Goal: Task Accomplishment & Management: Use online tool/utility

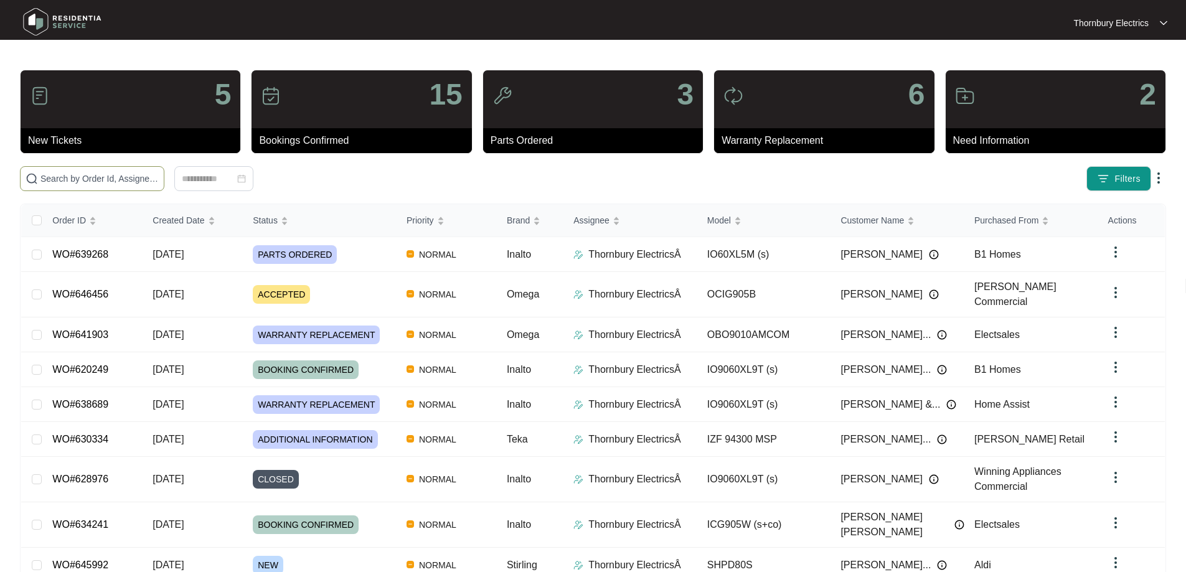
click at [164, 171] on span at bounding box center [92, 178] width 144 height 25
paste input "638689"
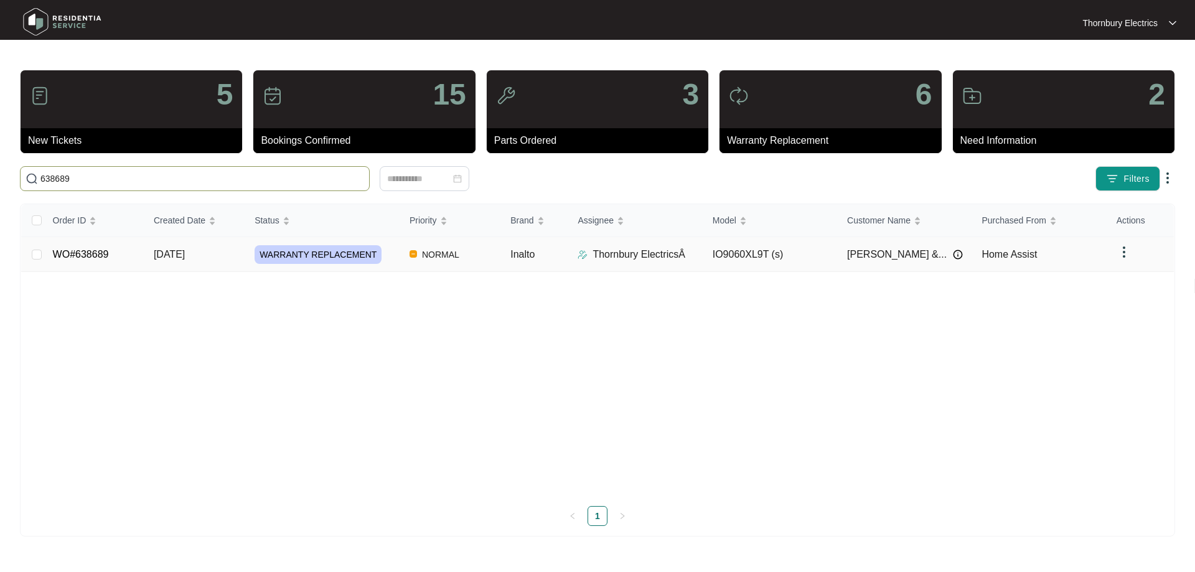
type input "638689"
click at [296, 256] on span "WARRANTY REPLACEMENT" at bounding box center [318, 254] width 127 height 19
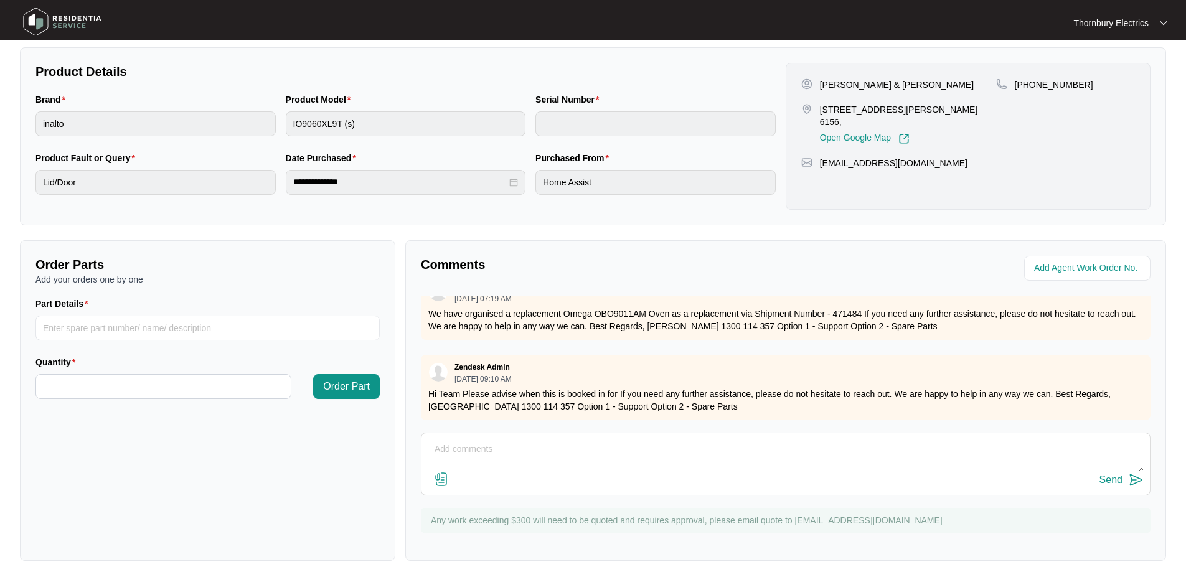
scroll to position [254, 0]
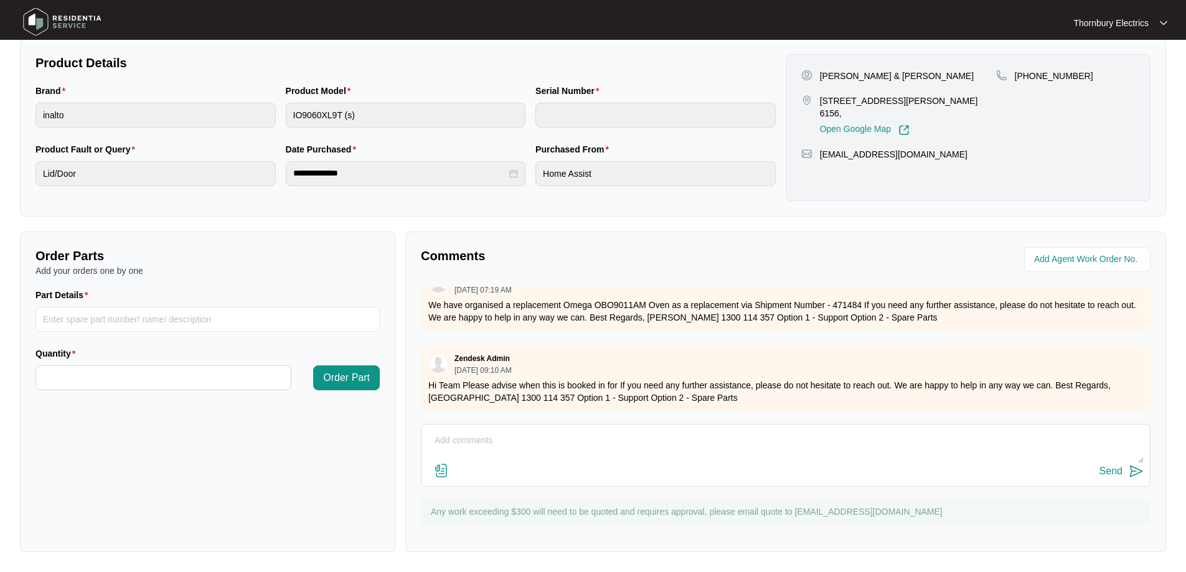
click at [547, 436] on textarea at bounding box center [786, 447] width 716 height 32
type textarea "The changeover is schedueld for [DATE]"
click at [1123, 469] on button "Send" at bounding box center [1121, 471] width 44 height 17
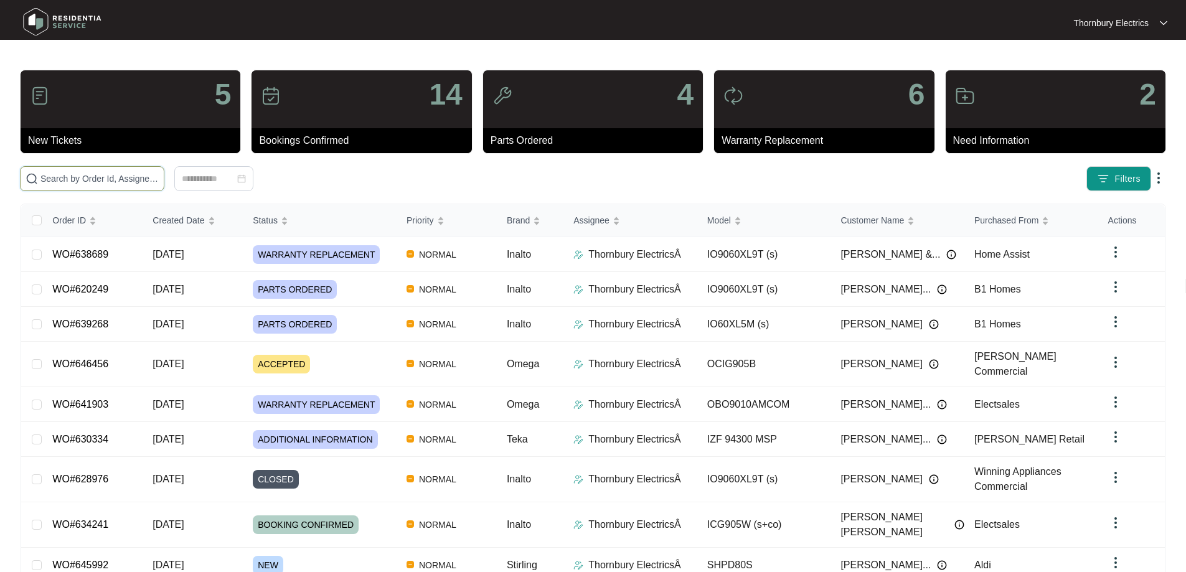
click at [159, 184] on input "text" at bounding box center [99, 179] width 118 height 14
paste input "641903"
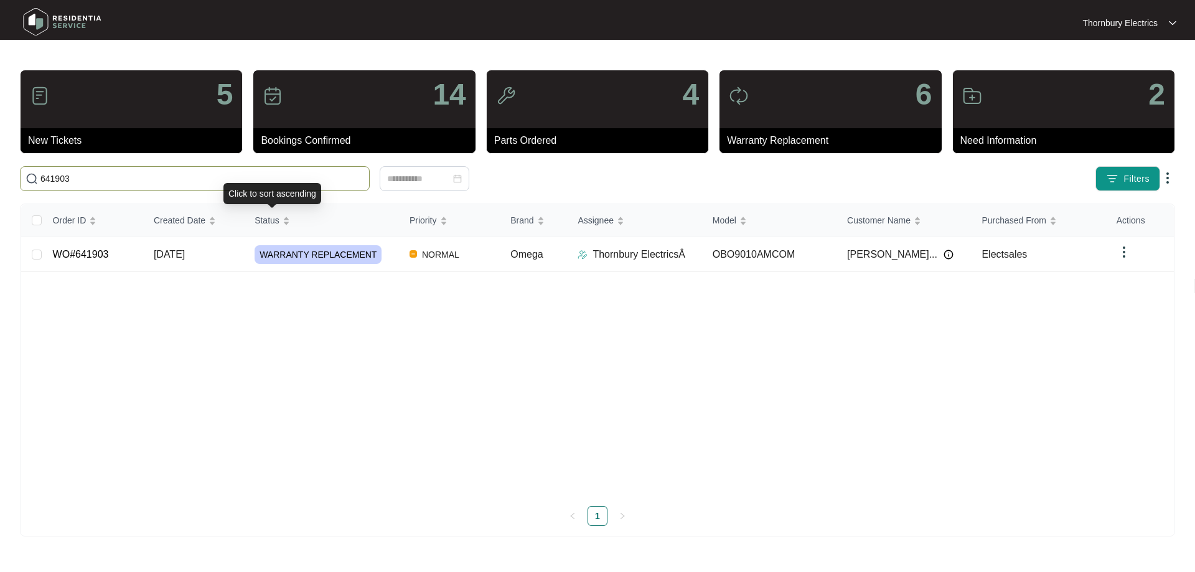
type input "641903"
click at [321, 255] on span "WARRANTY REPLACEMENT" at bounding box center [318, 254] width 127 height 19
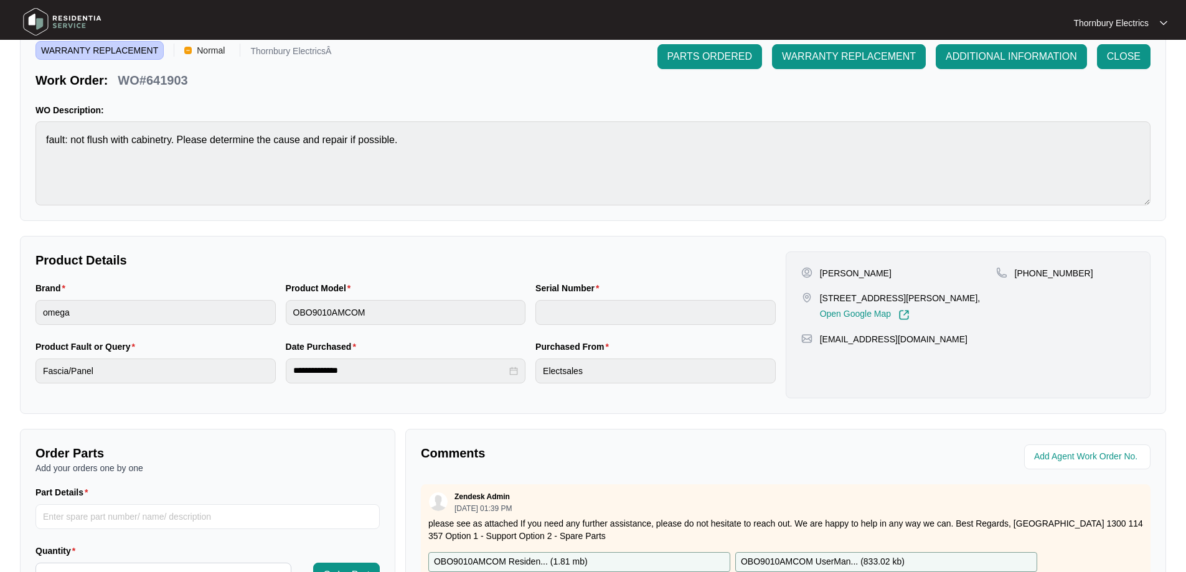
scroll to position [187, 0]
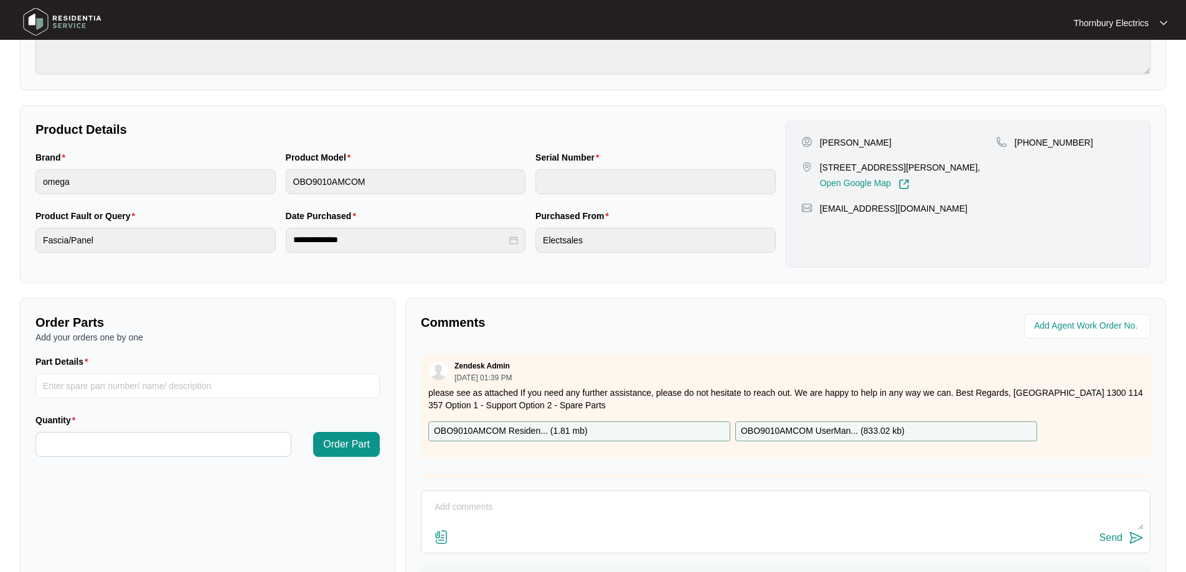
click at [545, 507] on textarea at bounding box center [786, 513] width 716 height 32
type textarea "changeover is scheduled for 09.10.2025"
click at [1113, 537] on div "Send" at bounding box center [1110, 537] width 23 height 11
click at [833, 146] on p "Benjamin Franklin" at bounding box center [856, 142] width 72 height 12
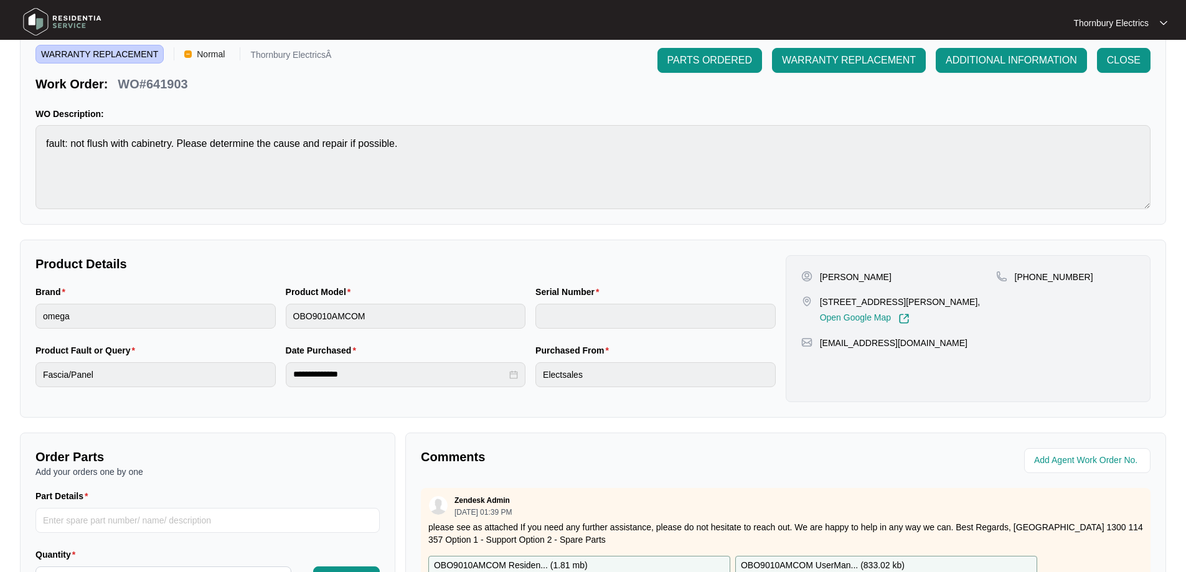
scroll to position [0, 0]
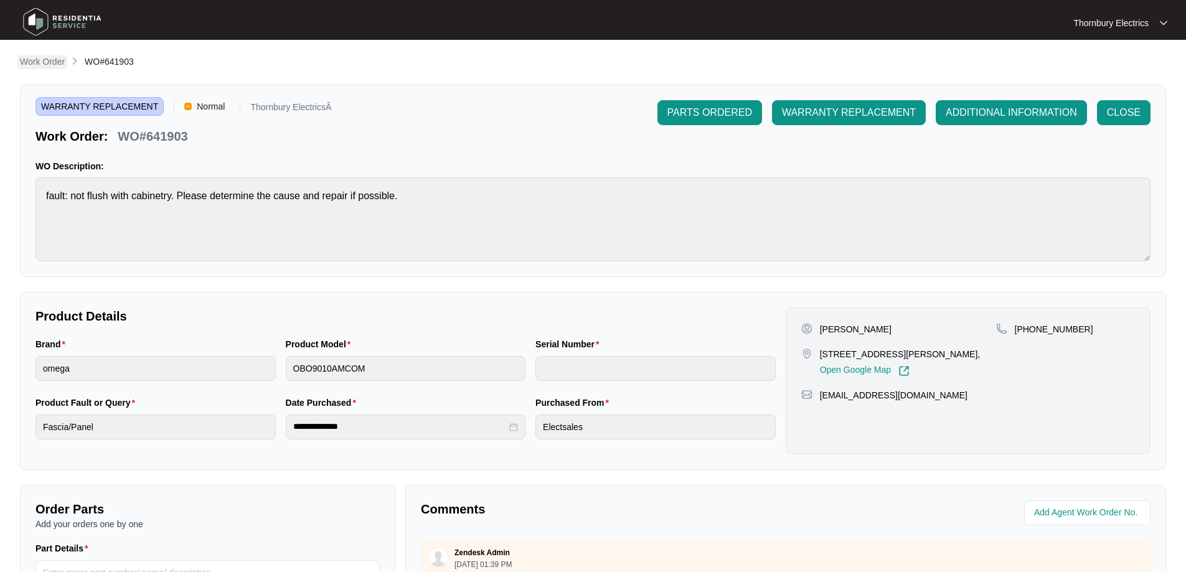
click at [47, 61] on p "Work Order" at bounding box center [42, 61] width 45 height 12
